Goal: Information Seeking & Learning: Compare options

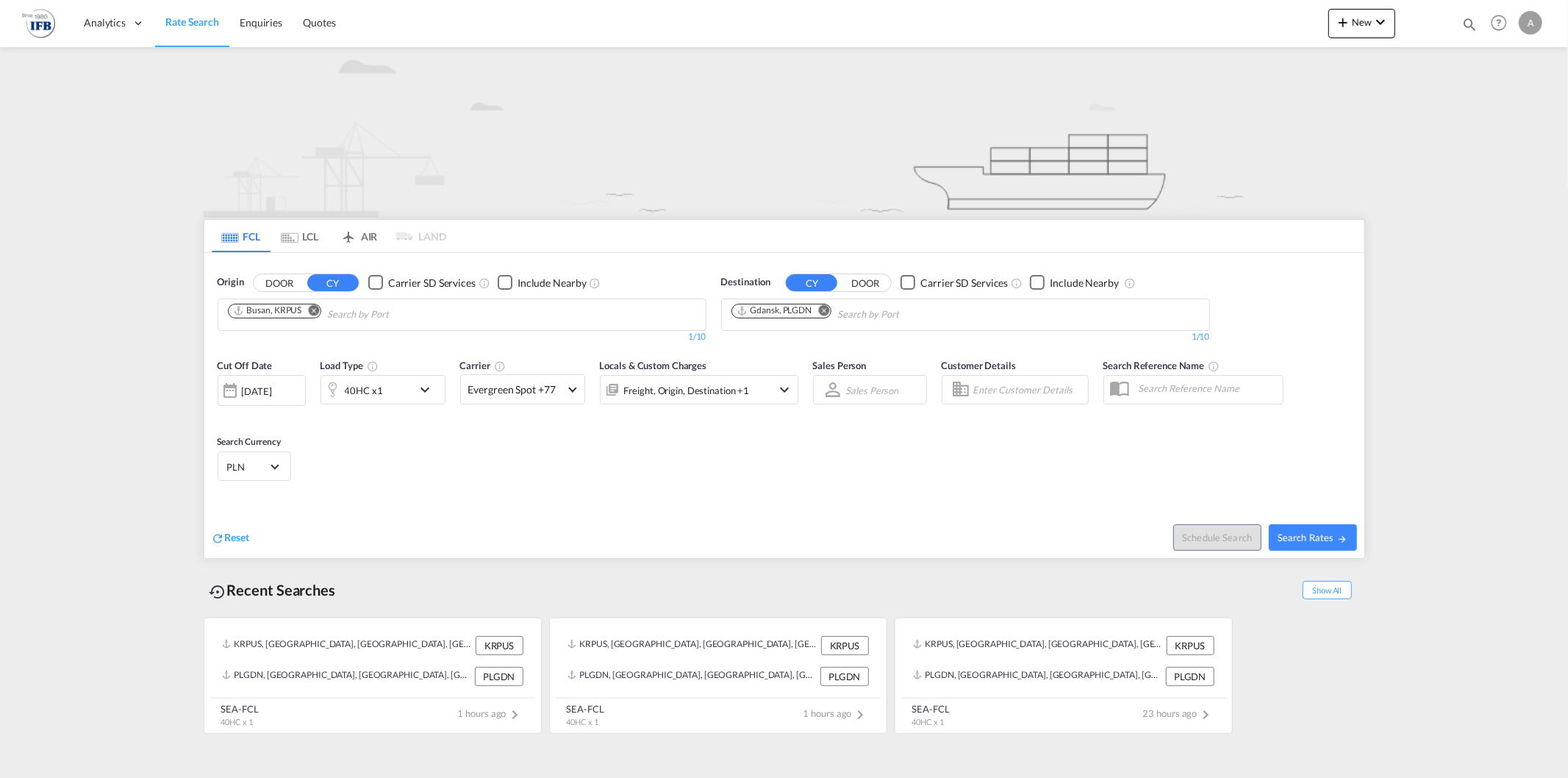
click at [316, 311] on md-icon "Remove" at bounding box center [313, 309] width 11 height 11
click at [317, 311] on input "Chips input." at bounding box center [298, 314] width 140 height 24
type input "ningb"
click at [326, 331] on div "Ningb o China CNNGB" at bounding box center [342, 349] width 280 height 44
click at [260, 394] on div "[DATE]" at bounding box center [257, 391] width 30 height 13
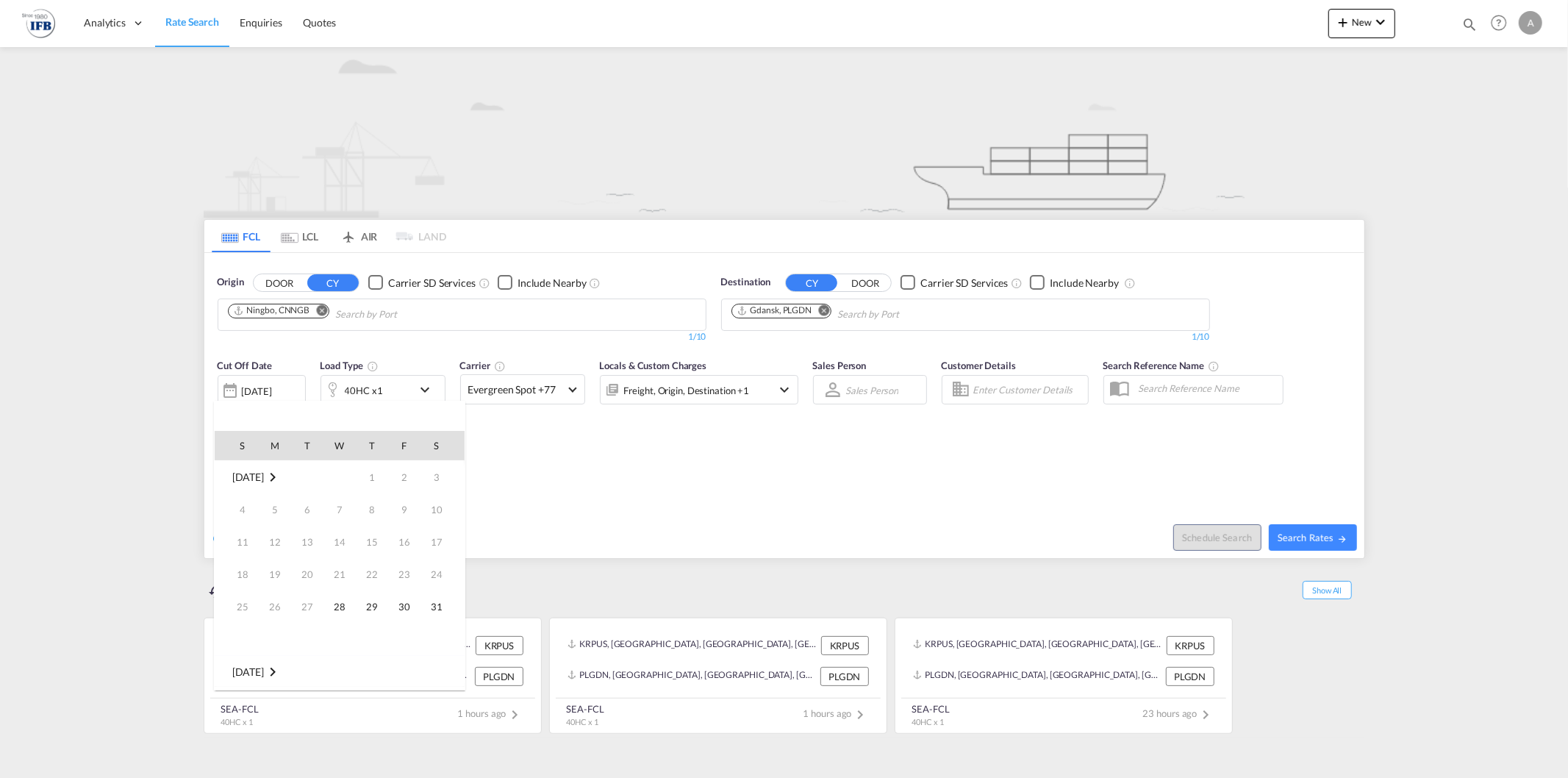
scroll to position [585, 0]
click at [246, 660] on td "[DATE]" at bounding box center [340, 671] width 250 height 33
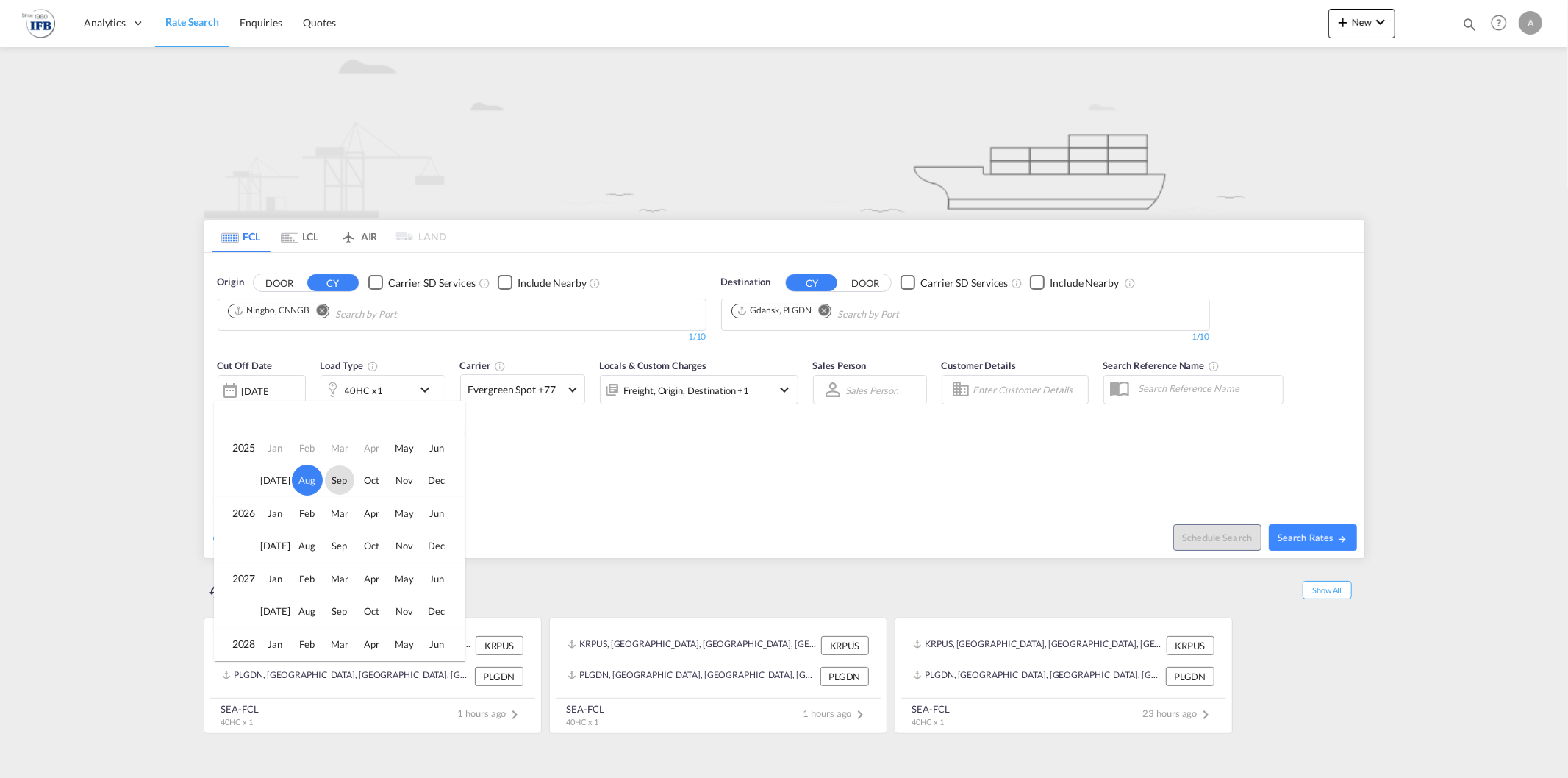
click at [342, 476] on span "Sep" at bounding box center [340, 480] width 30 height 30
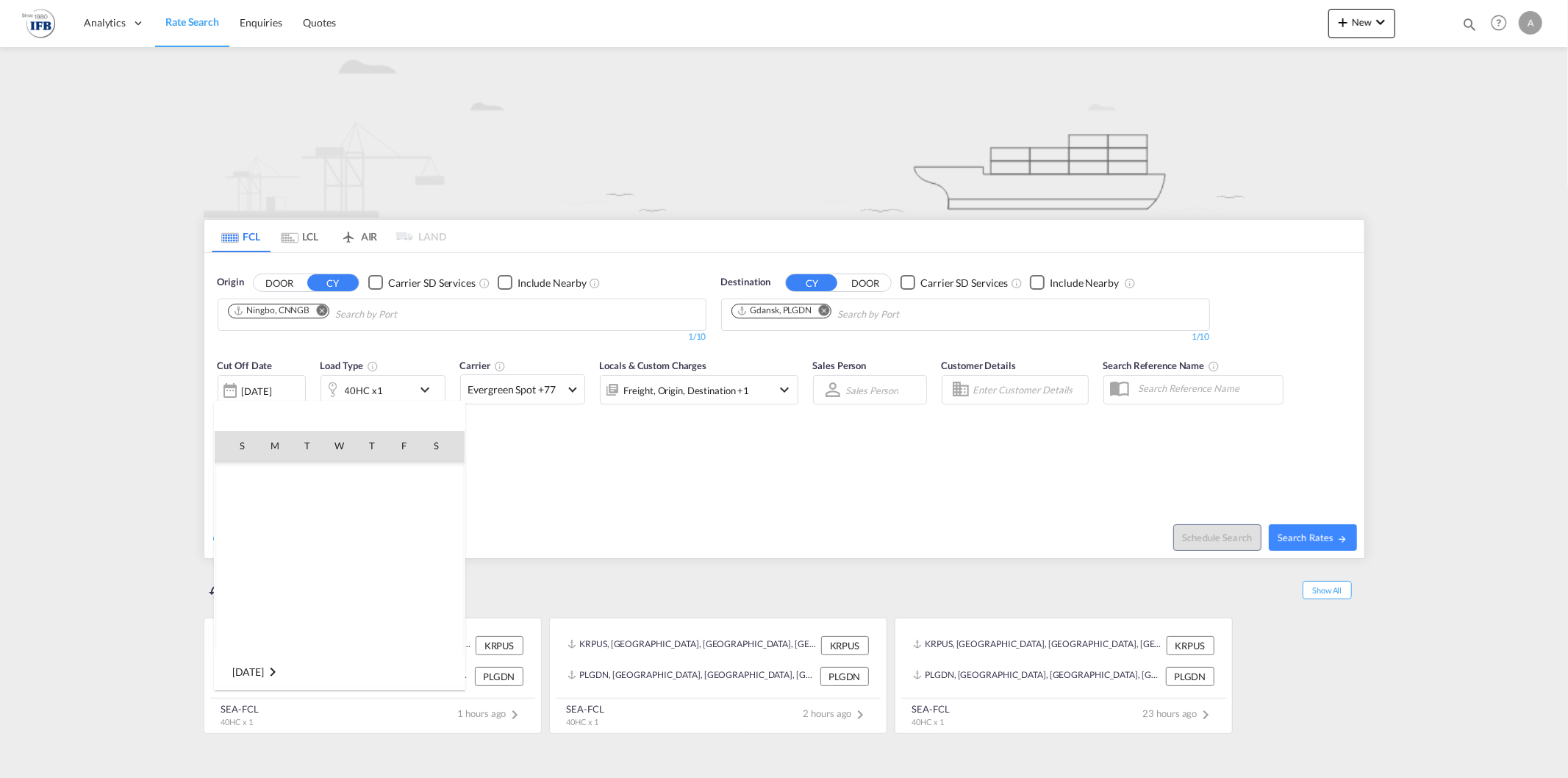
scroll to position [780, 0]
click at [276, 511] on span "1" at bounding box center [275, 510] width 30 height 30
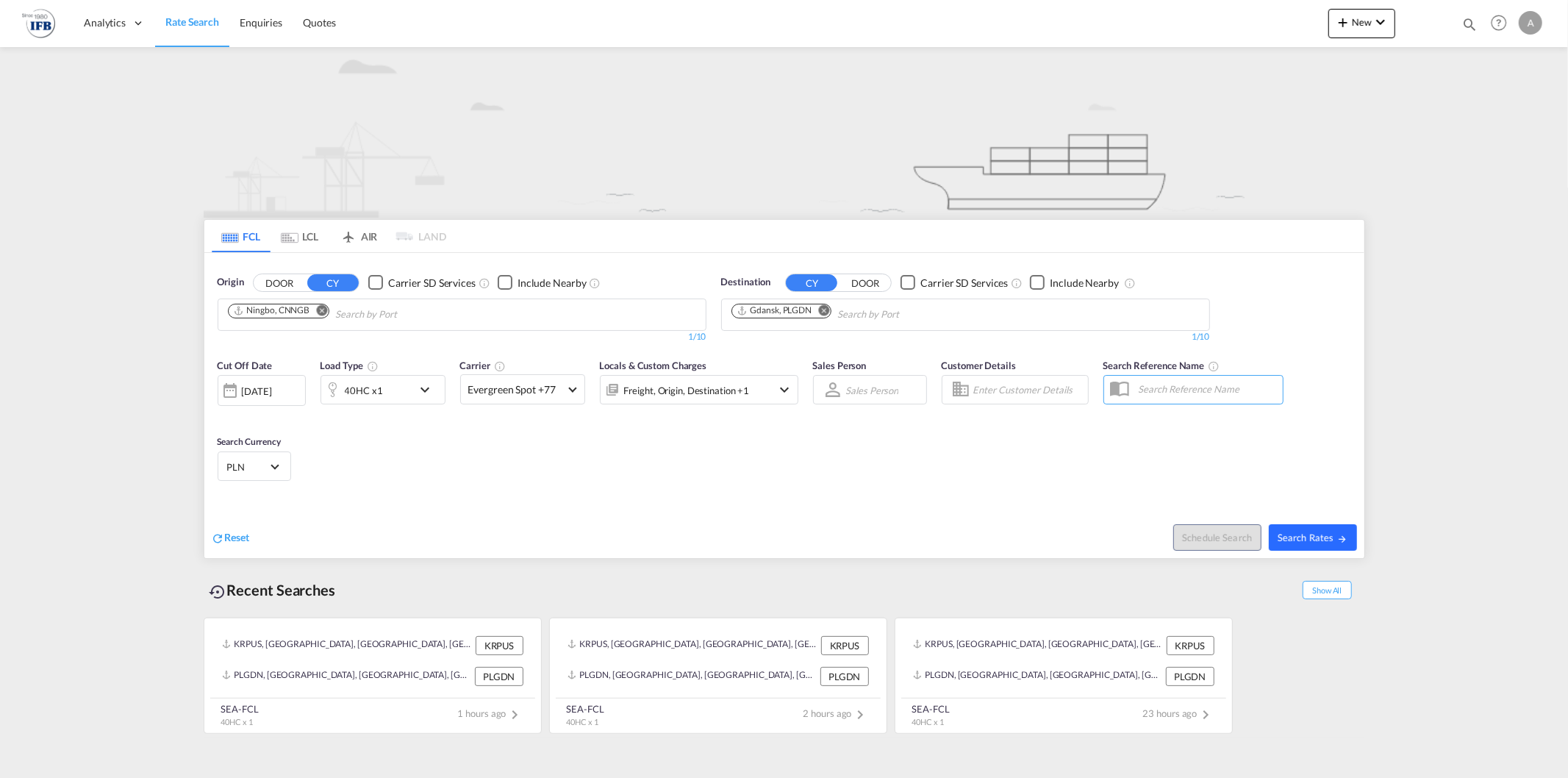
click at [1317, 535] on span "Search Rates" at bounding box center [1313, 537] width 71 height 12
type input "CNNGB to PLGDN / [DATE]"
